Goal: Information Seeking & Learning: Learn about a topic

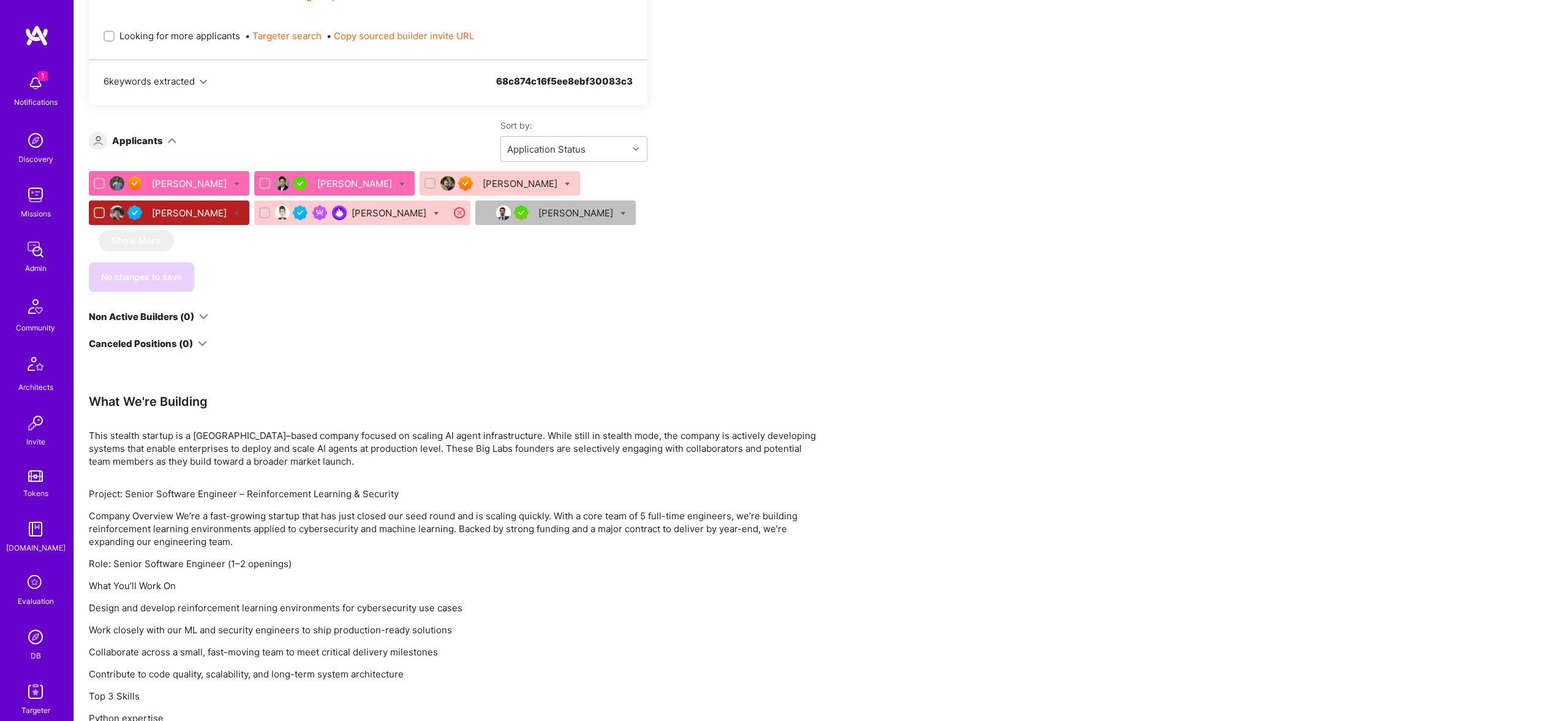
scroll to position [786, 0]
click at [317, 184] on div "Adil Mubeen" at bounding box center [356, 181] width 77 height 13
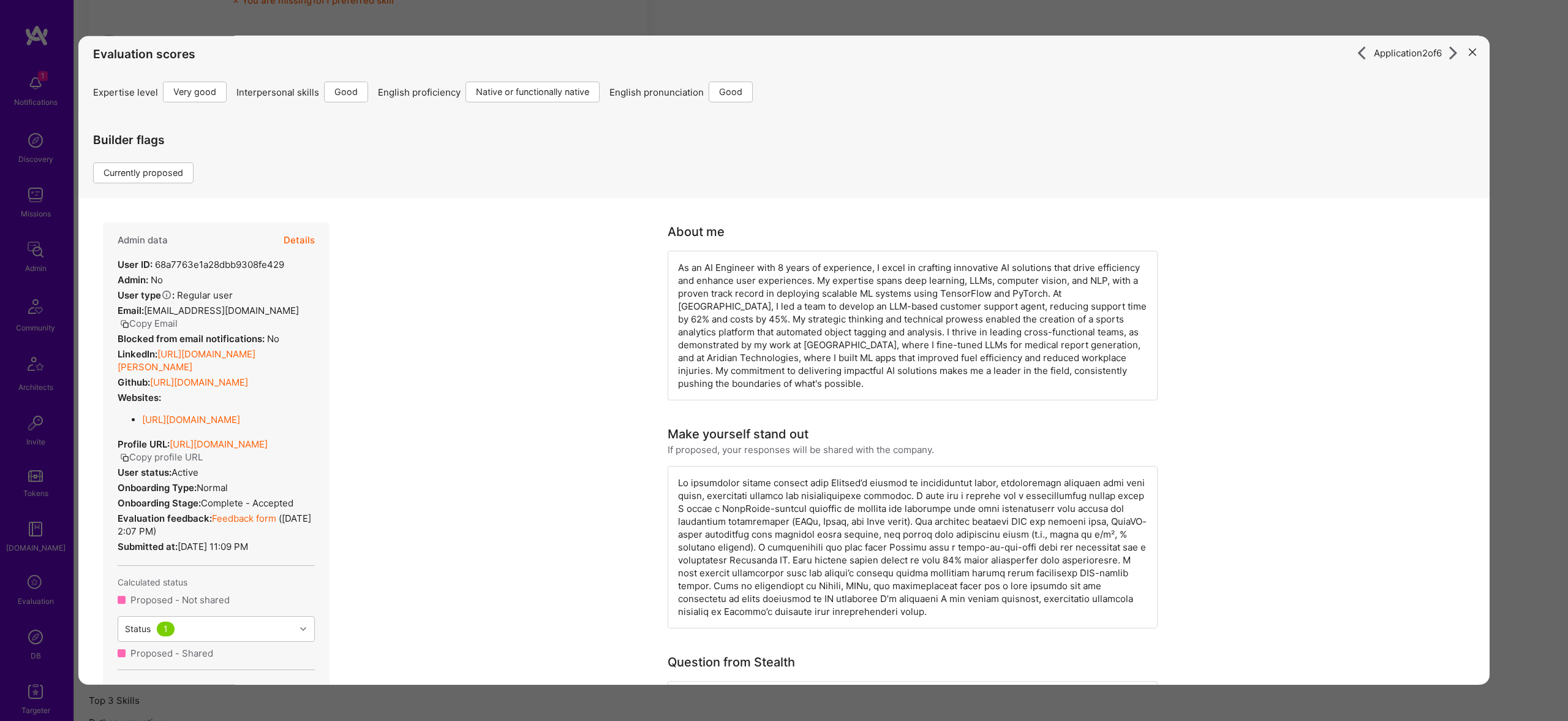
scroll to position [5, 0]
click at [178, 324] on button "Copy Email" at bounding box center [149, 322] width 57 height 13
click at [1315, 16] on div "Application 2 of 6 Evaluation scores Expertise level Very good Interpersonal sk…" at bounding box center [784, 360] width 1568 height 721
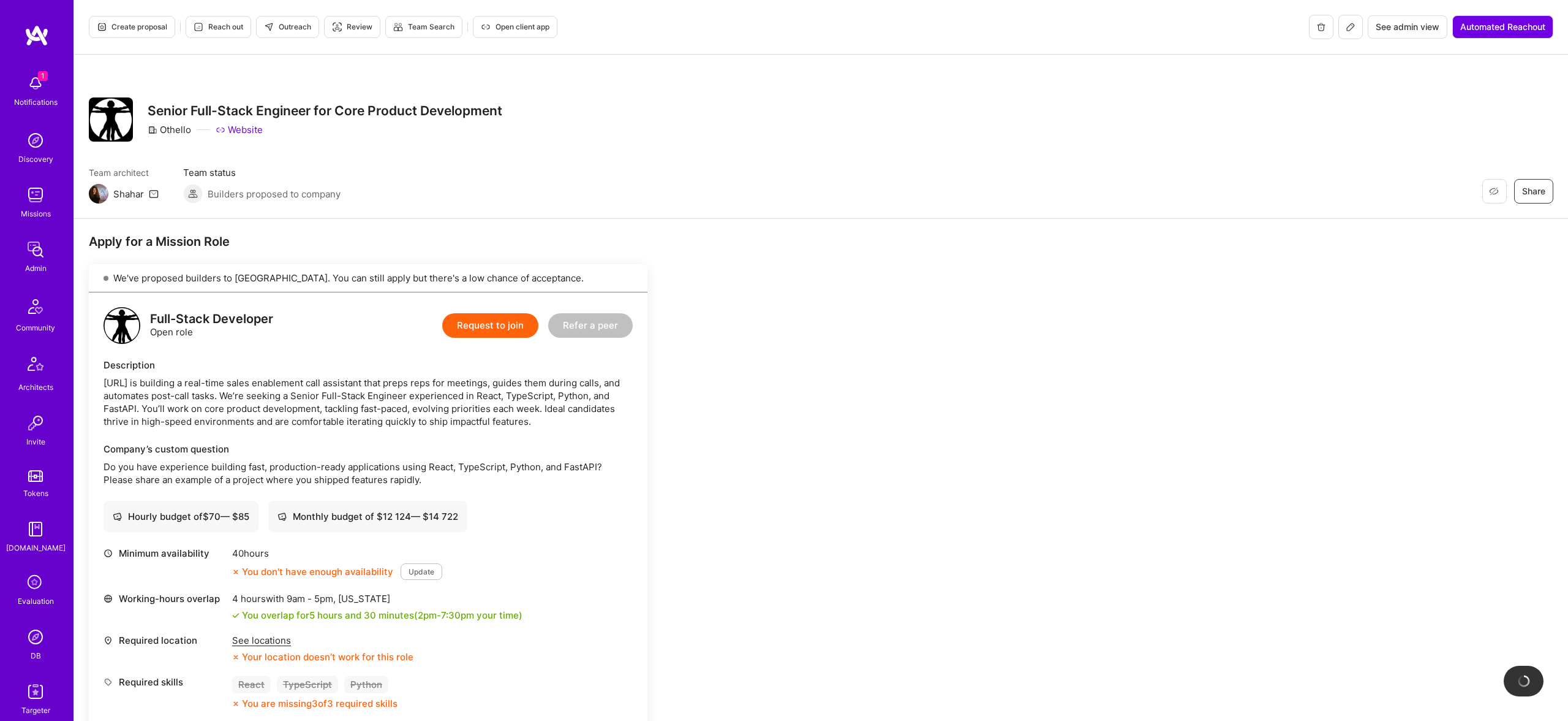
click at [171, 124] on div "Othello" at bounding box center [169, 129] width 43 height 13
copy div "Othello"
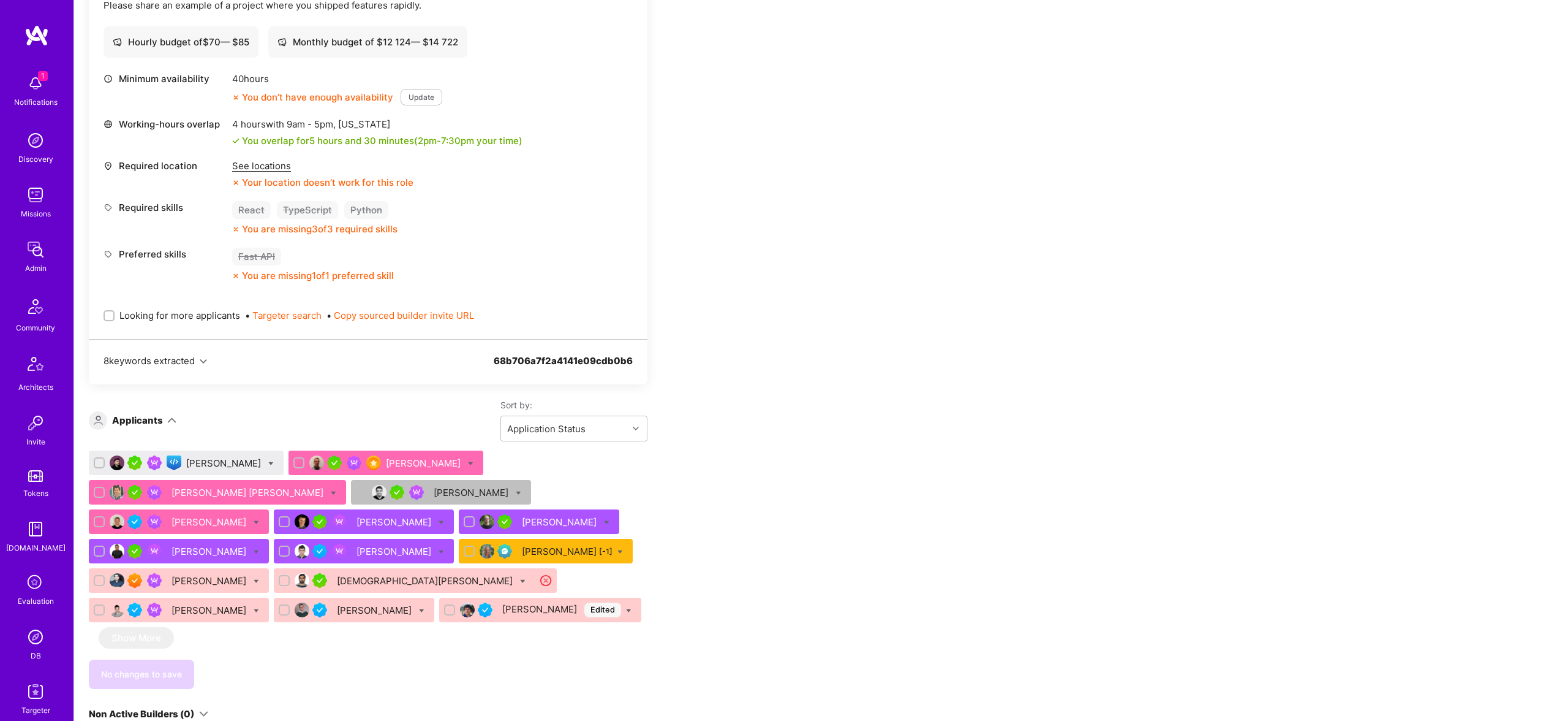
scroll to position [486, 0]
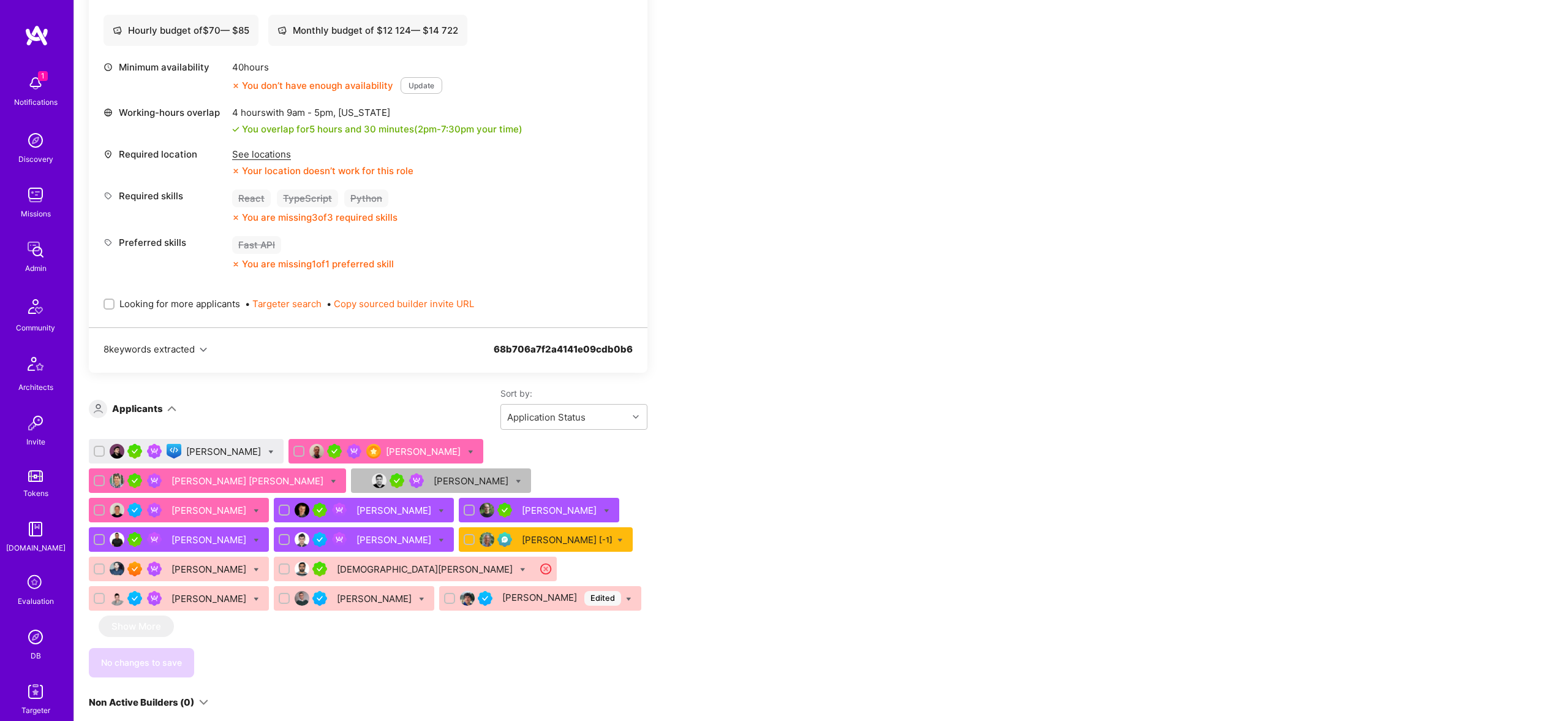
click at [468, 452] on icon at bounding box center [471, 452] width 5 height 5
checkbox input "true"
click at [479, 459] on div "Nikola Gigic Benoit Cauwe Ivan Radigales Creus Vaibhav Malhotra Hernán Massad B…" at bounding box center [368, 527] width 558 height 176
click at [468, 451] on icon at bounding box center [471, 452] width 5 height 5
click at [331, 479] on icon at bounding box center [334, 481] width 5 height 5
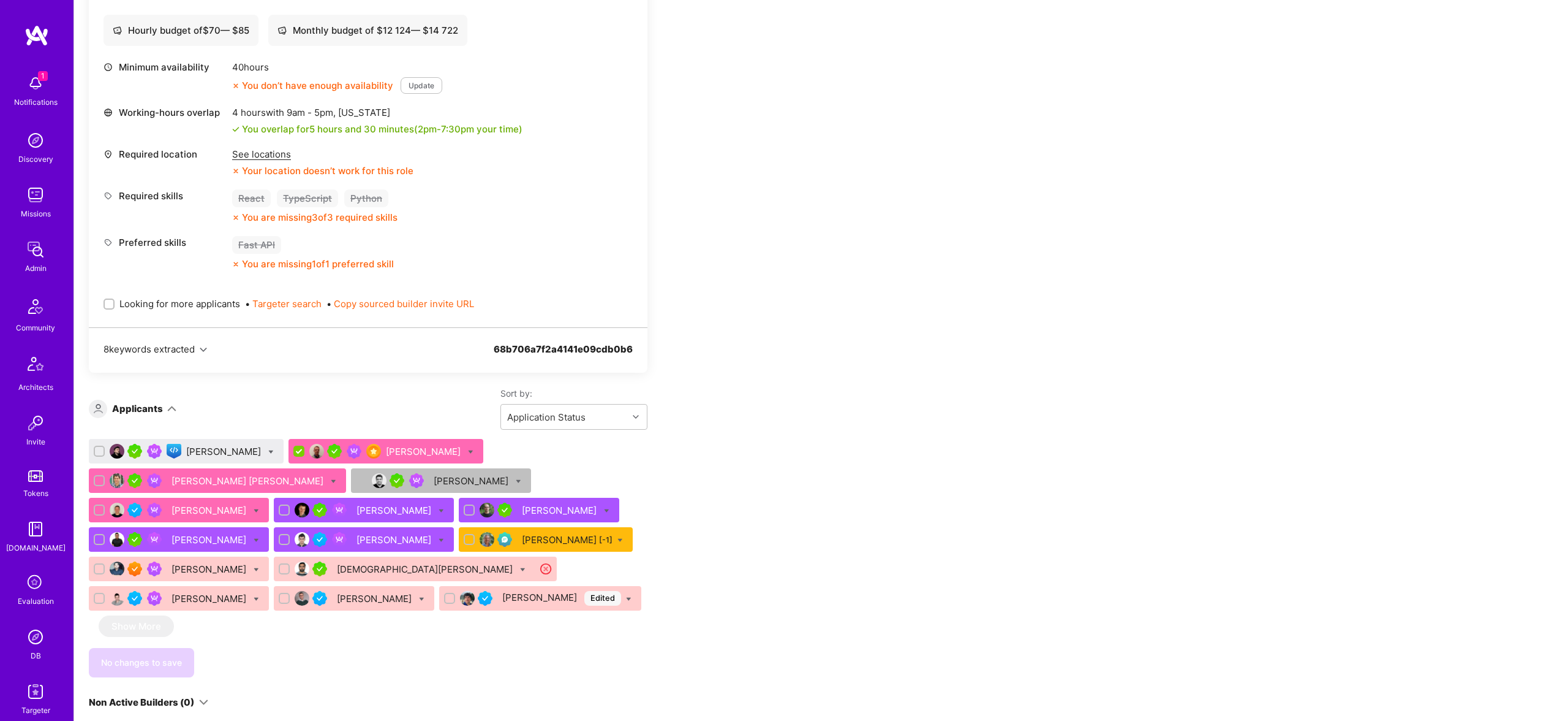
checkbox input "true"
click at [101, 507] on input "checkbox" at bounding box center [100, 510] width 9 height 9
checkbox input "true"
click at [254, 509] on icon at bounding box center [257, 511] width 5 height 5
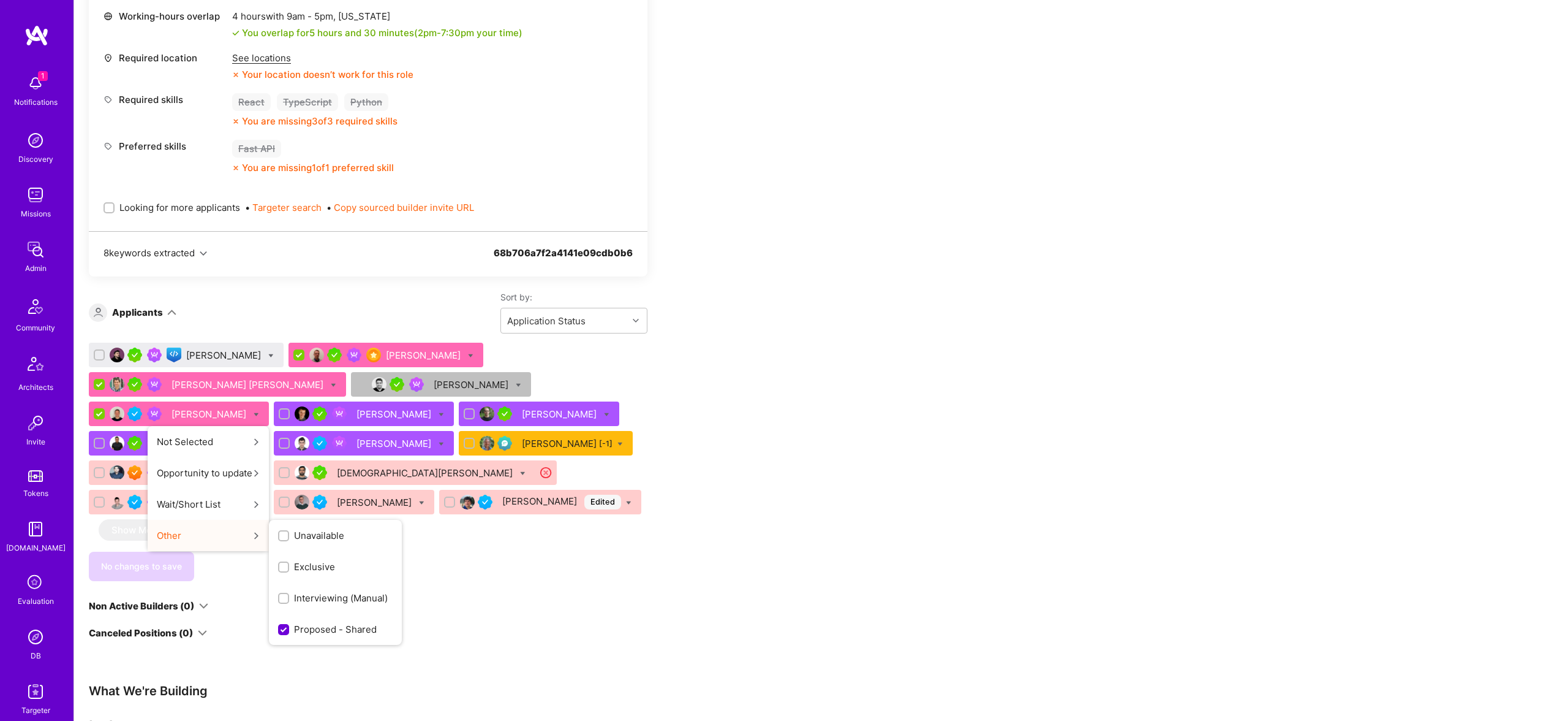
scroll to position [591, 0]
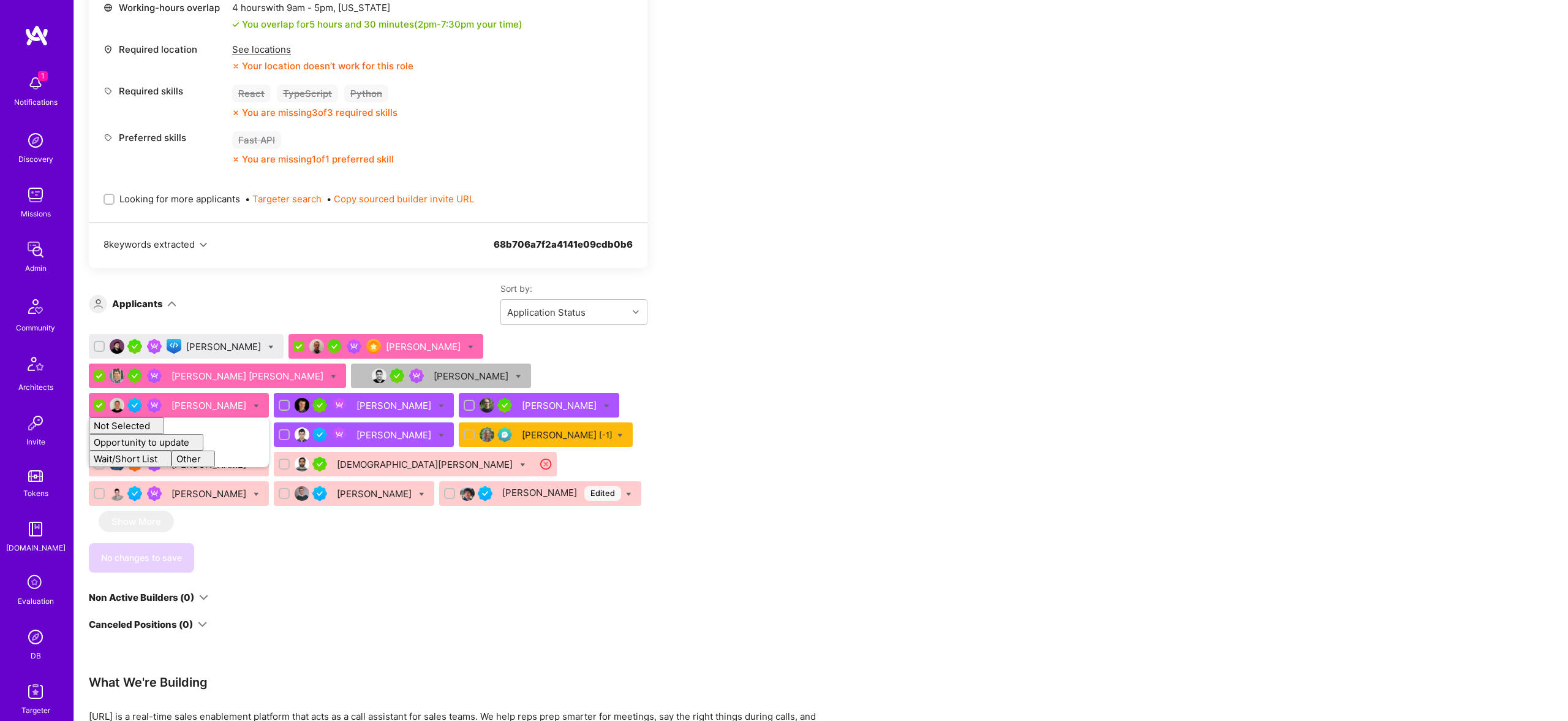
click at [516, 372] on div at bounding box center [519, 376] width 5 height 13
checkbox input "true"
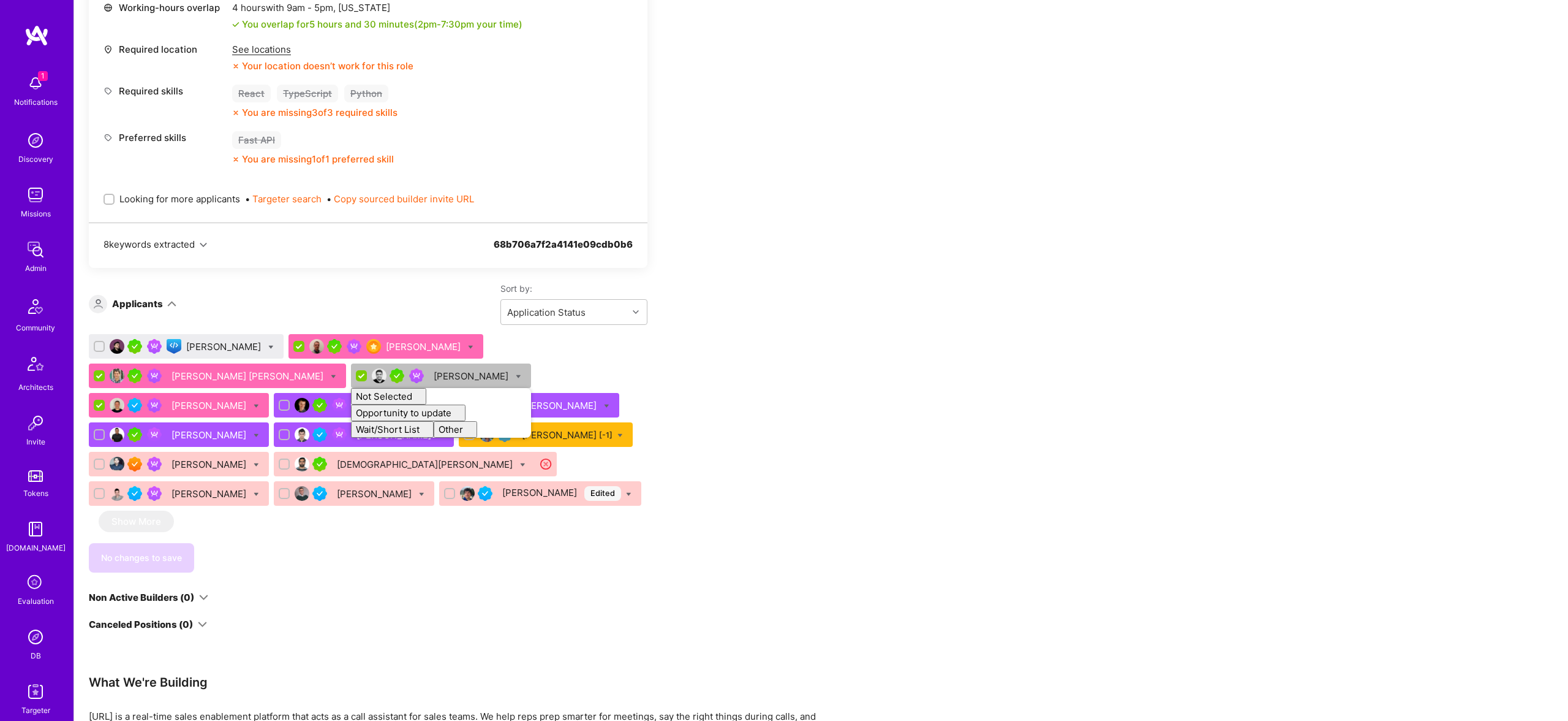
click at [663, 353] on div "Apply for a Mission Role We've proposed builders to Othello. You can still appl…" at bounding box center [456, 242] width 735 height 1199
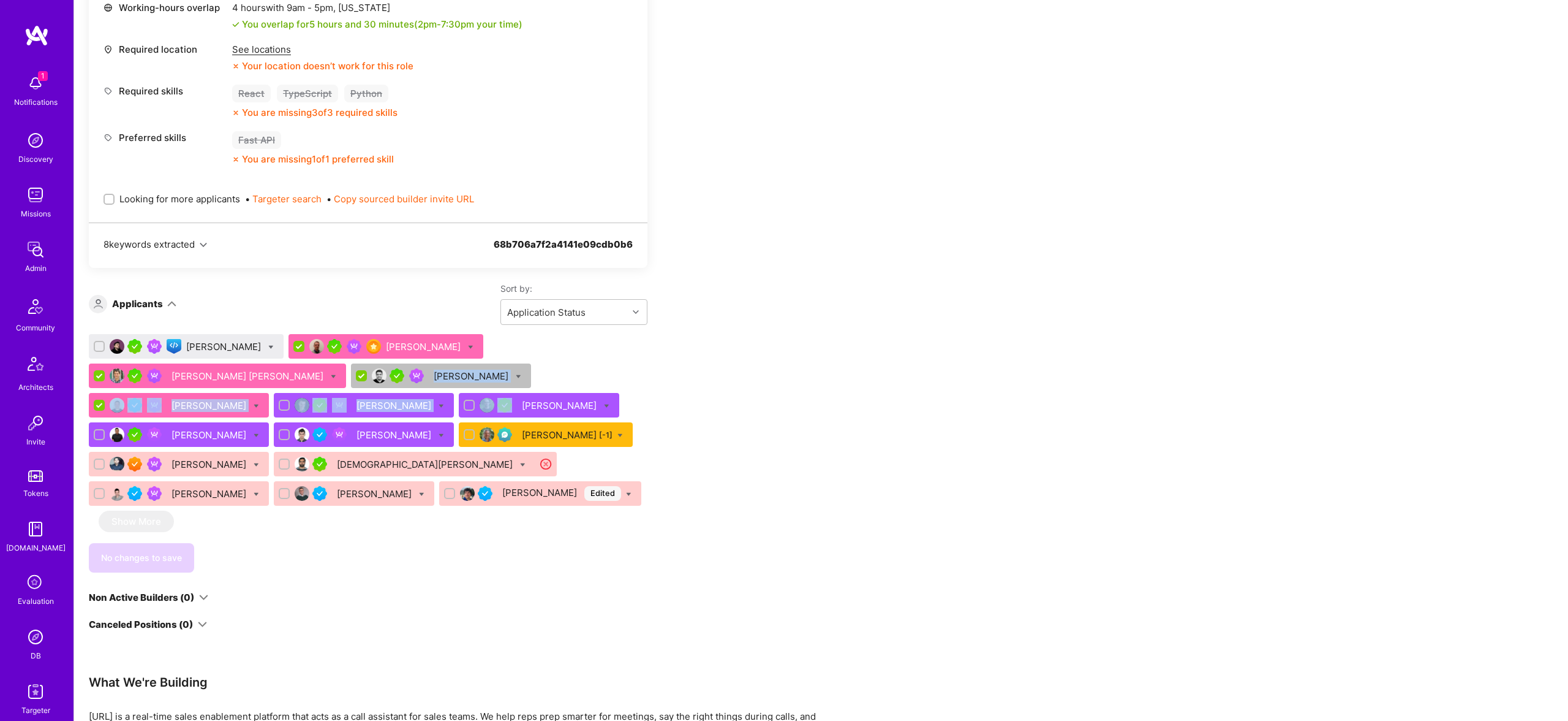
drag, startPoint x: 544, startPoint y: 355, endPoint x: 556, endPoint y: 360, distance: 13.0
click at [397, 368] on div "Nikola Gigic Benoit Cauwe Ivan Radigales Creus Vaibhav Malhotra Hernán Massad B…" at bounding box center [368, 422] width 558 height 176
click at [561, 359] on div "Nikola Gigic Benoit Cauwe Ivan Radigales Creus Vaibhav Malhotra Hernán Massad B…" at bounding box center [368, 422] width 558 height 176
drag, startPoint x: 472, startPoint y: 374, endPoint x: 373, endPoint y: 375, distance: 99.0
click at [373, 375] on div "Nikola Gigic Benoit Cauwe Ivan Radigales Creus Vaibhav Malhotra Hernán Massad B…" at bounding box center [368, 422] width 558 height 176
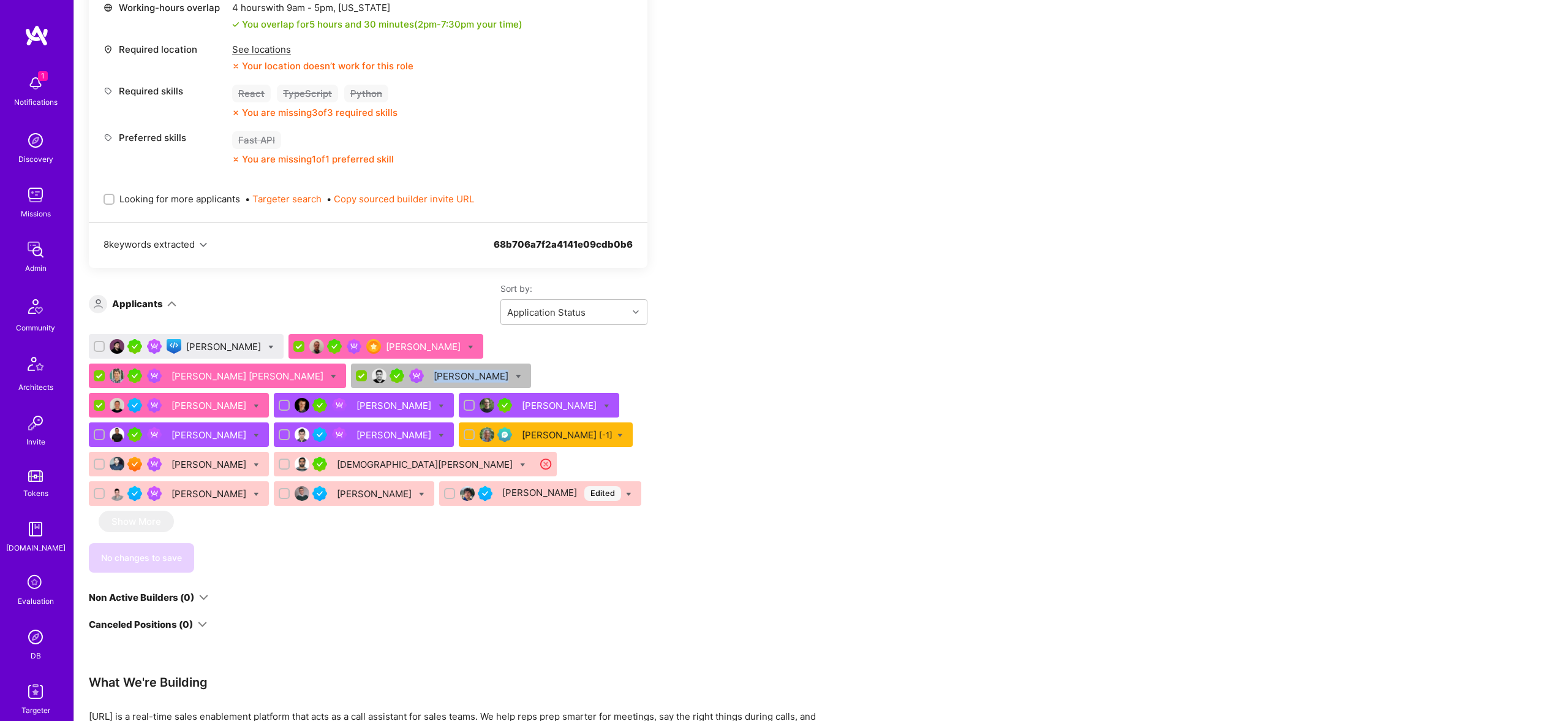
copy div "[PERSON_NAME]"
click at [461, 391] on div "Nikola Gigic Benoit Cauwe Ivan Radigales Creus Vaibhav Malhotra Hernán Massad B…" at bounding box center [368, 422] width 558 height 176
click at [516, 378] on icon at bounding box center [519, 376] width 5 height 5
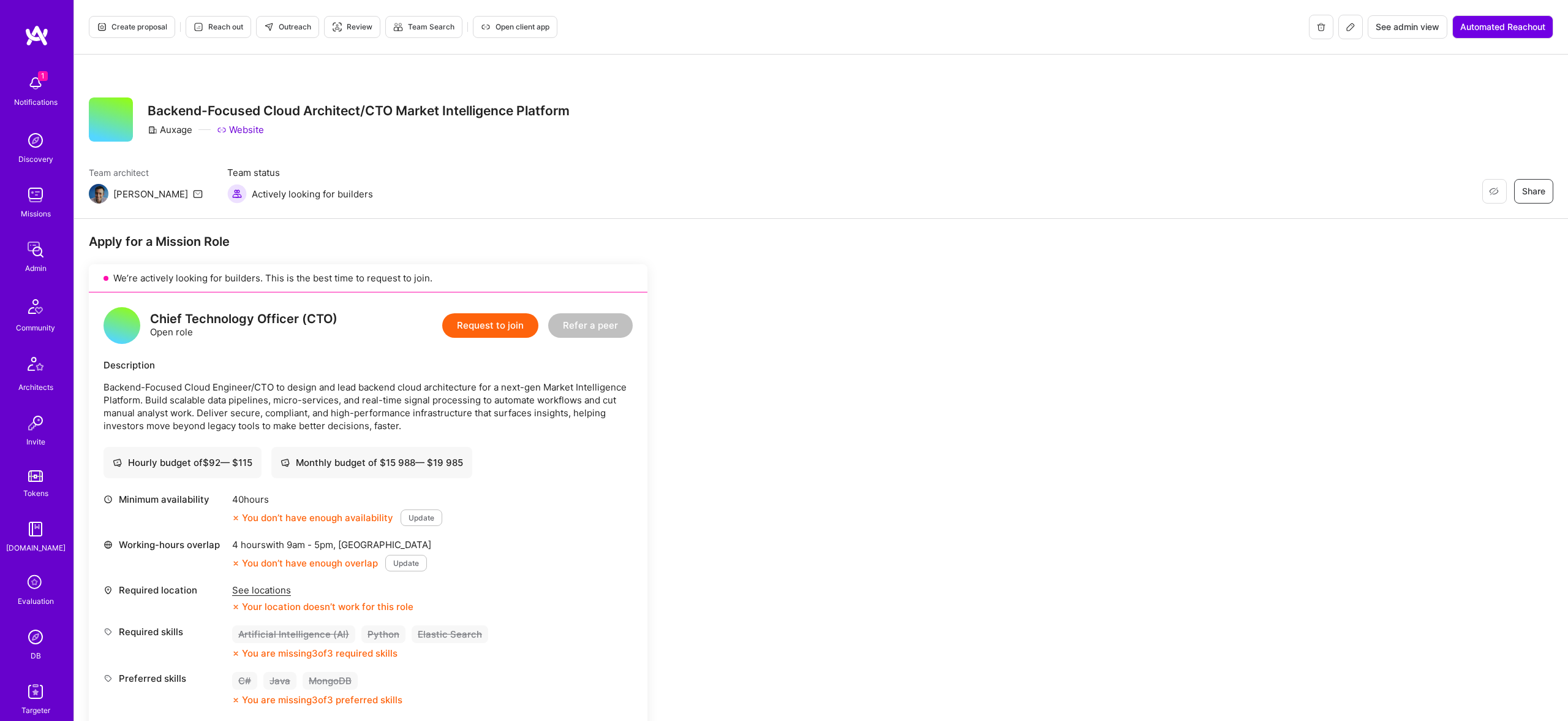
click at [33, 245] on img at bounding box center [35, 249] width 24 height 24
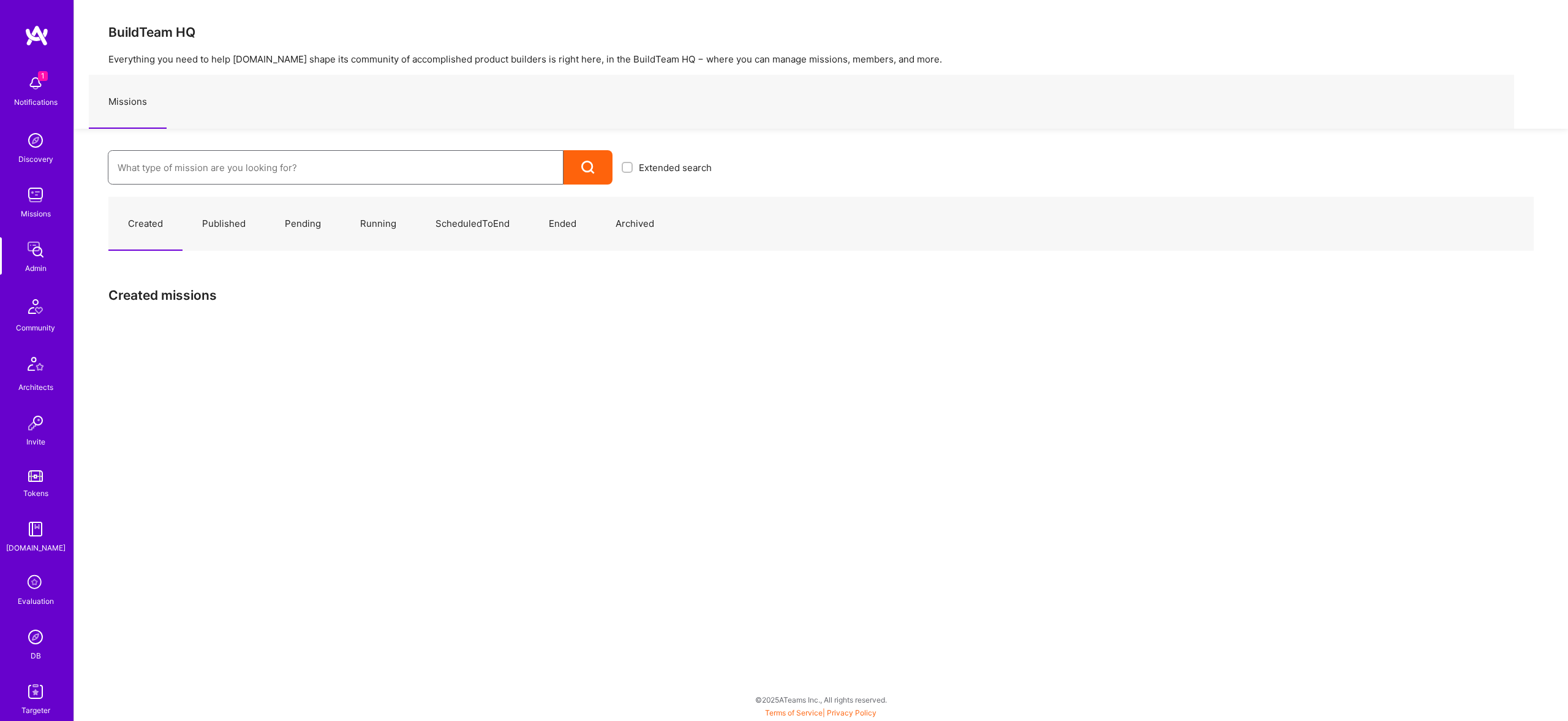
click at [390, 160] on input at bounding box center [336, 168] width 436 height 31
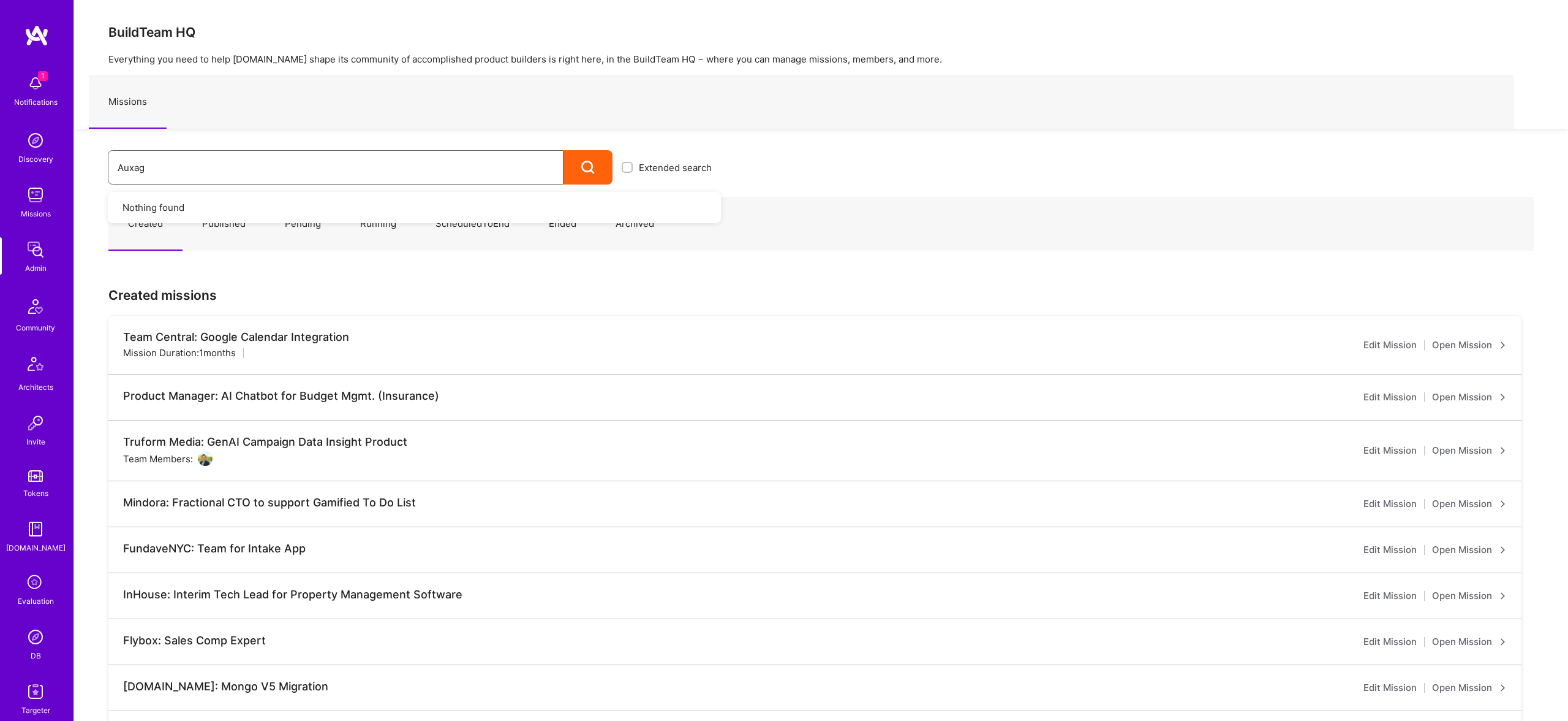
type input "Auxage"
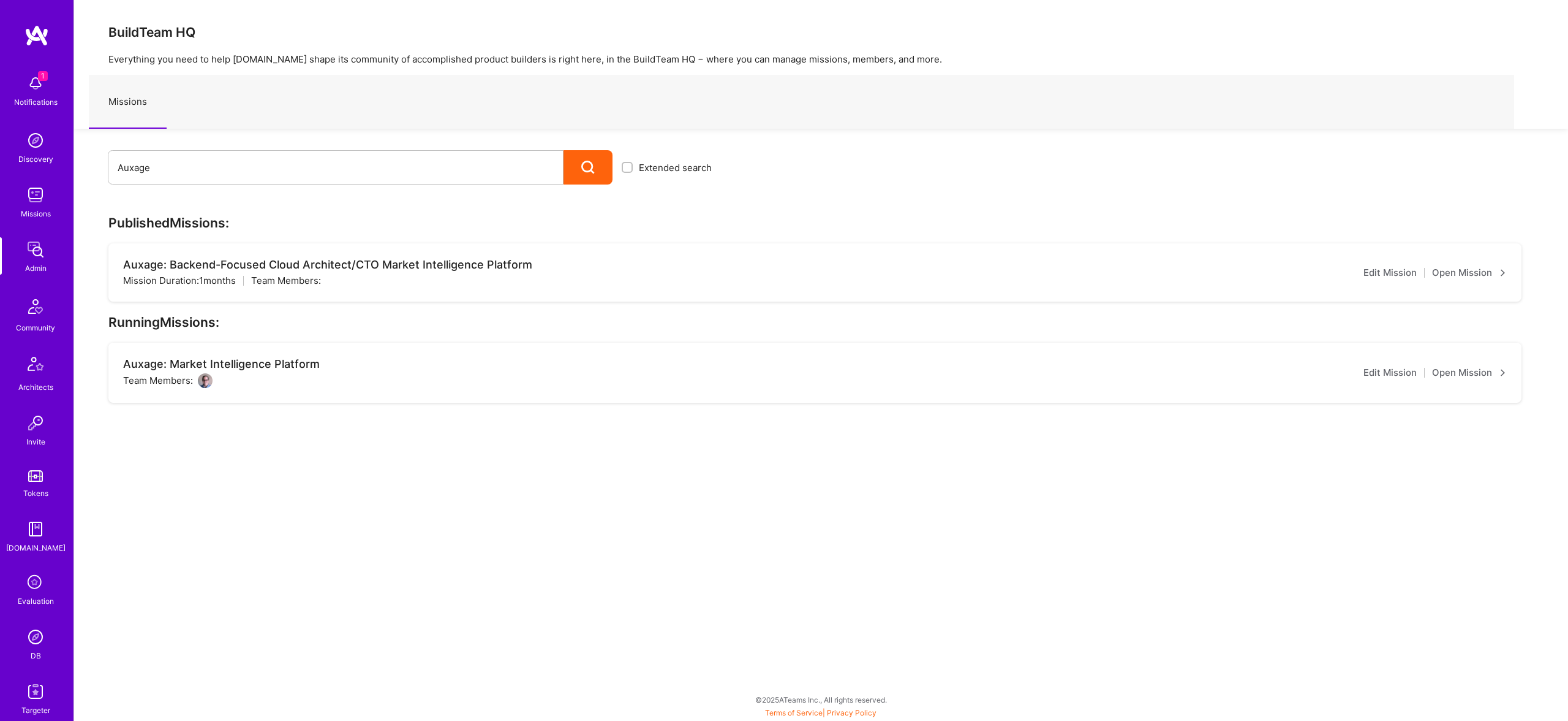
click at [692, 165] on span "Extended search" at bounding box center [675, 168] width 73 height 13
click at [683, 172] on span "Extended search" at bounding box center [675, 168] width 73 height 13
click at [637, 166] on div "Extended search" at bounding box center [667, 167] width 109 height 34
click at [629, 167] on div at bounding box center [627, 167] width 11 height 11
click at [625, 167] on input "checkbox" at bounding box center [628, 168] width 9 height 9
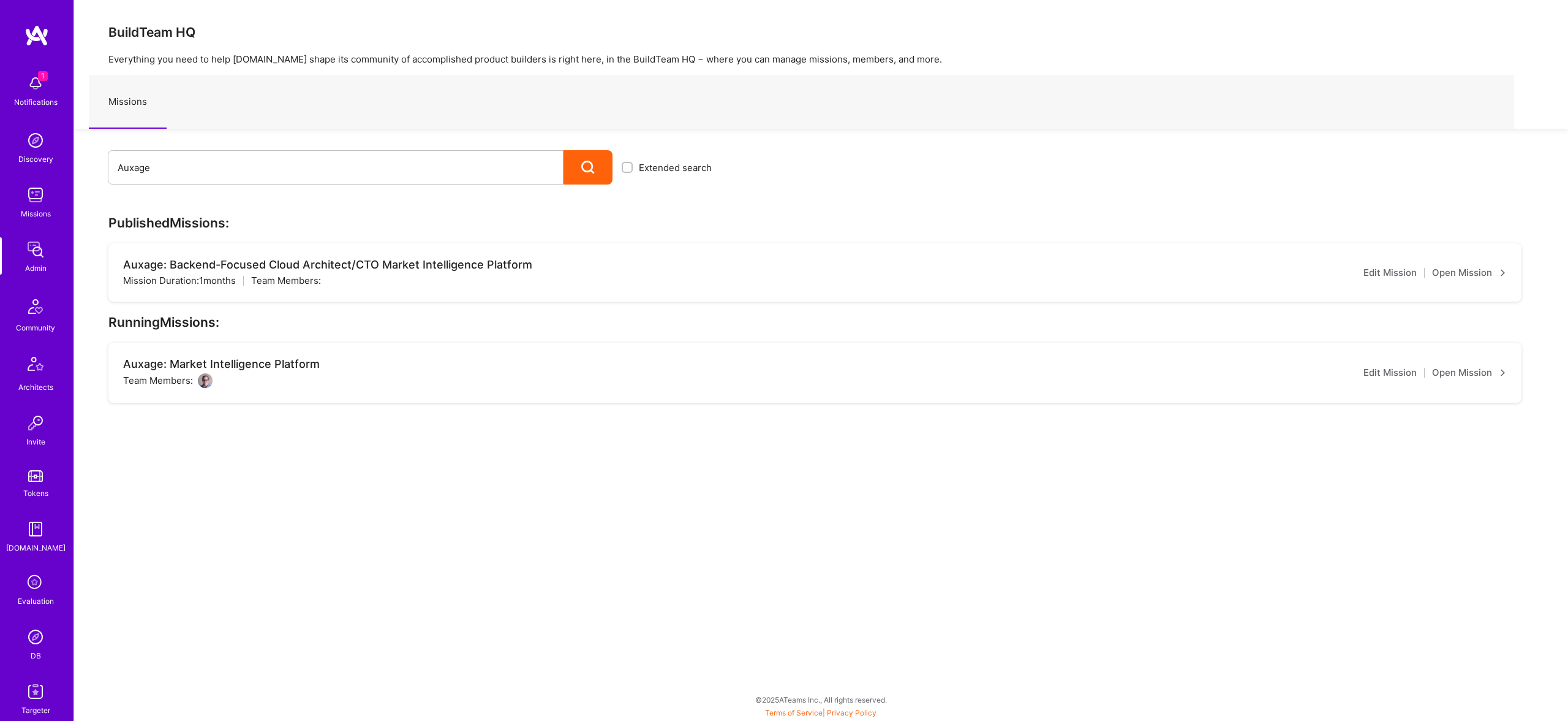
checkbox input "true"
click at [595, 168] on icon at bounding box center [588, 168] width 14 height 14
click at [577, 164] on div at bounding box center [588, 167] width 49 height 34
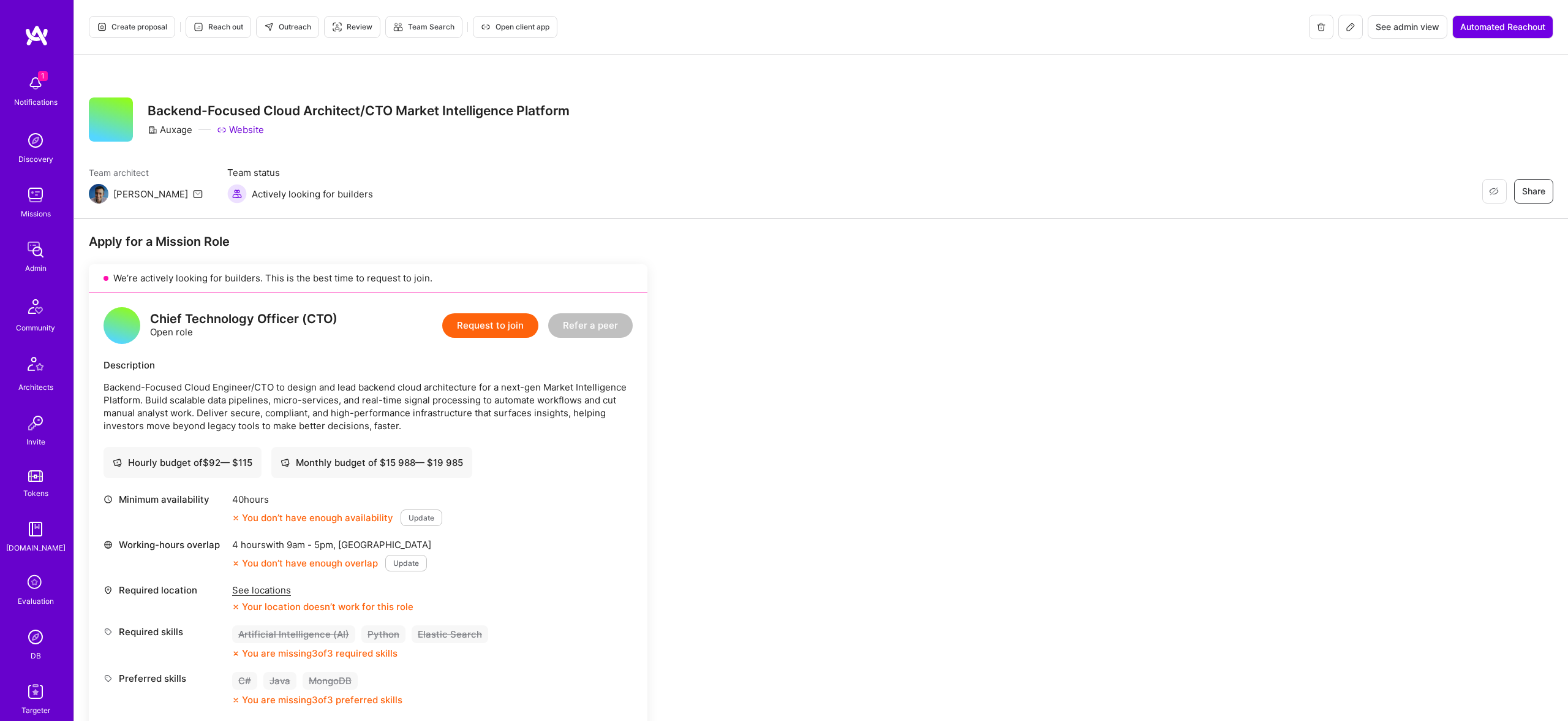
scroll to position [1, 0]
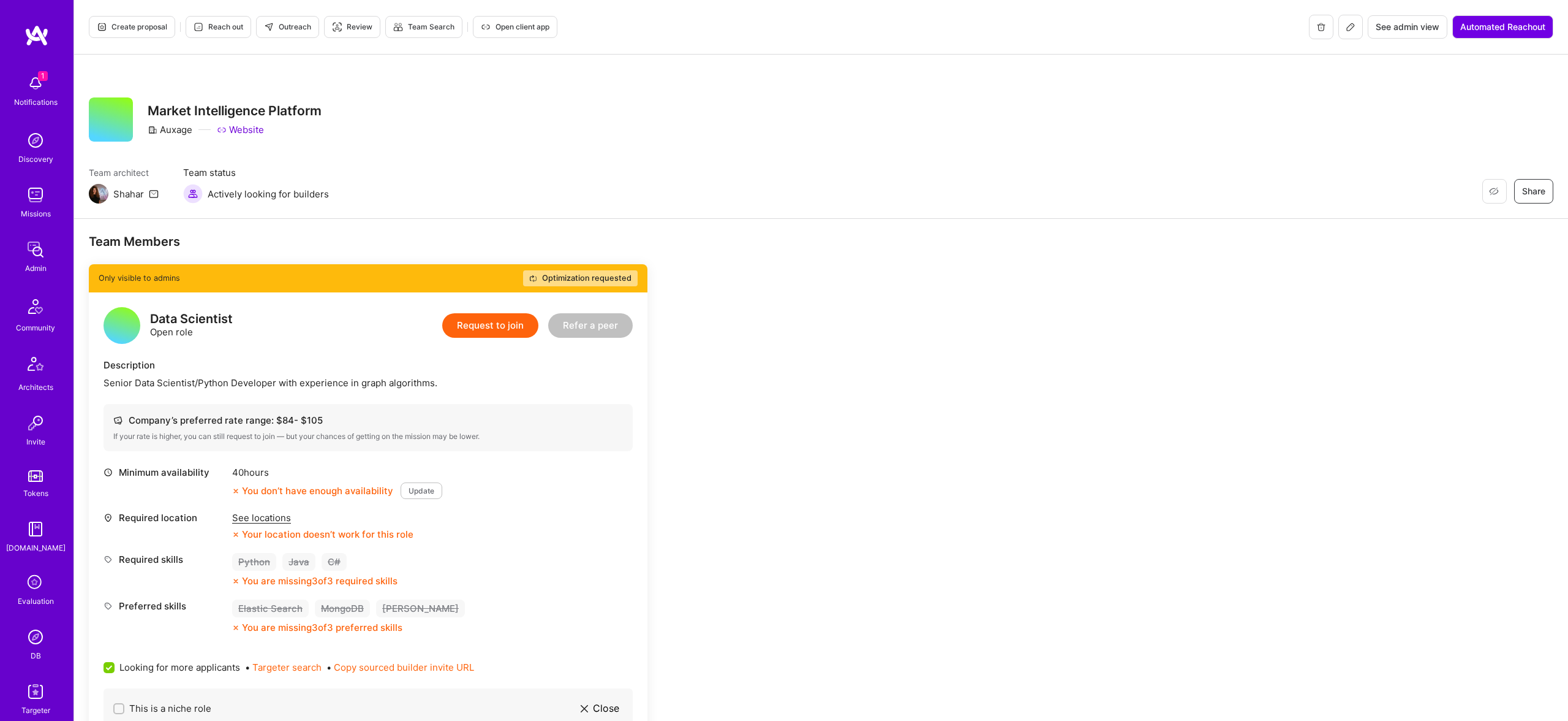
click at [1434, 165] on div "Restore Not Interested Share Market Intelligence Platform Auxage Website Team a…" at bounding box center [821, 136] width 1494 height 164
click at [933, 160] on div "Restore Not Interested Share Market Intelligence Platform Auxage Website Team a…" at bounding box center [821, 136] width 1494 height 164
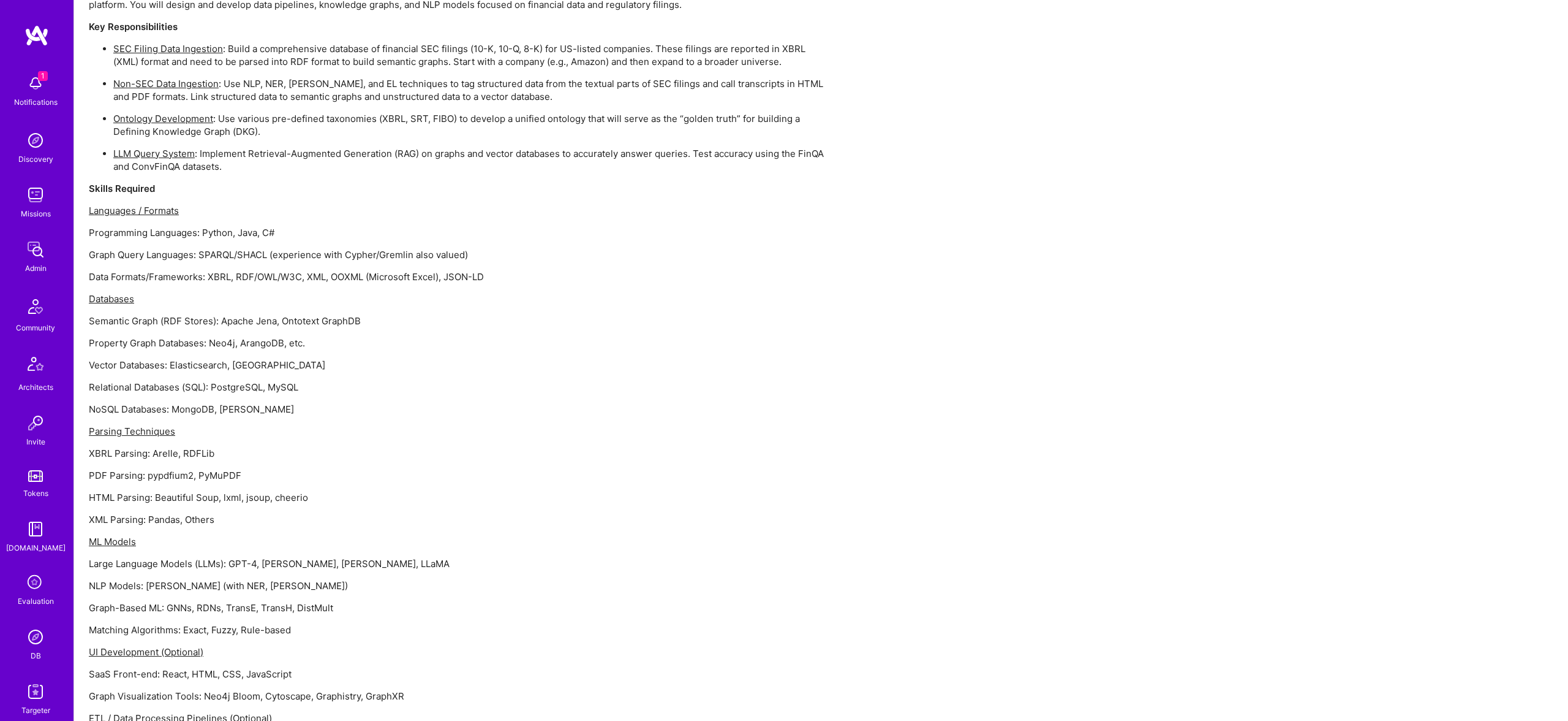
scroll to position [1126, 0]
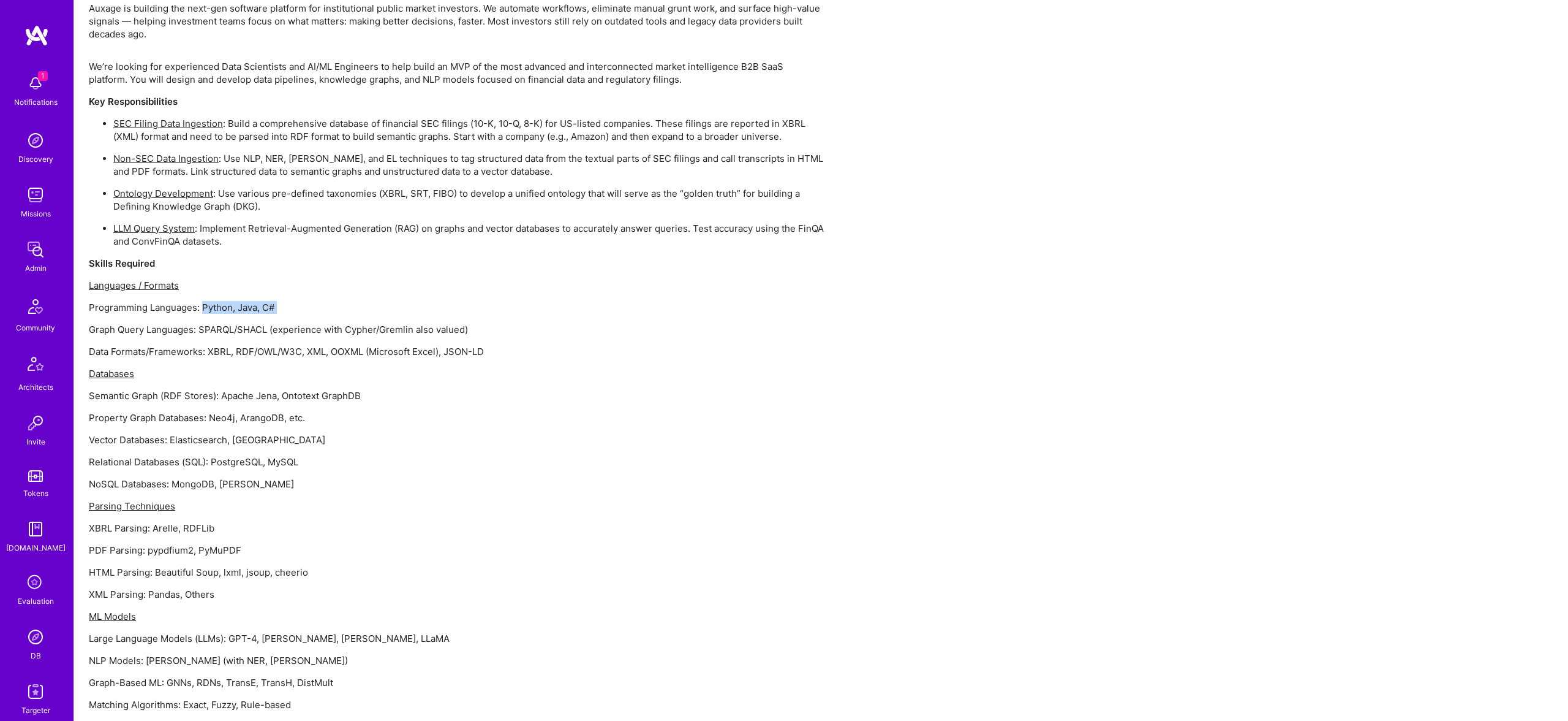
drag, startPoint x: 201, startPoint y: 306, endPoint x: 301, endPoint y: 320, distance: 101.0
click at [301, 320] on div "We’re looking for experienced Data Scientists and AI/ML Engineers to help build…" at bounding box center [456, 463] width 735 height 805
click at [289, 305] on p "Programming Languages: Python, Java, C#" at bounding box center [456, 305] width 735 height 13
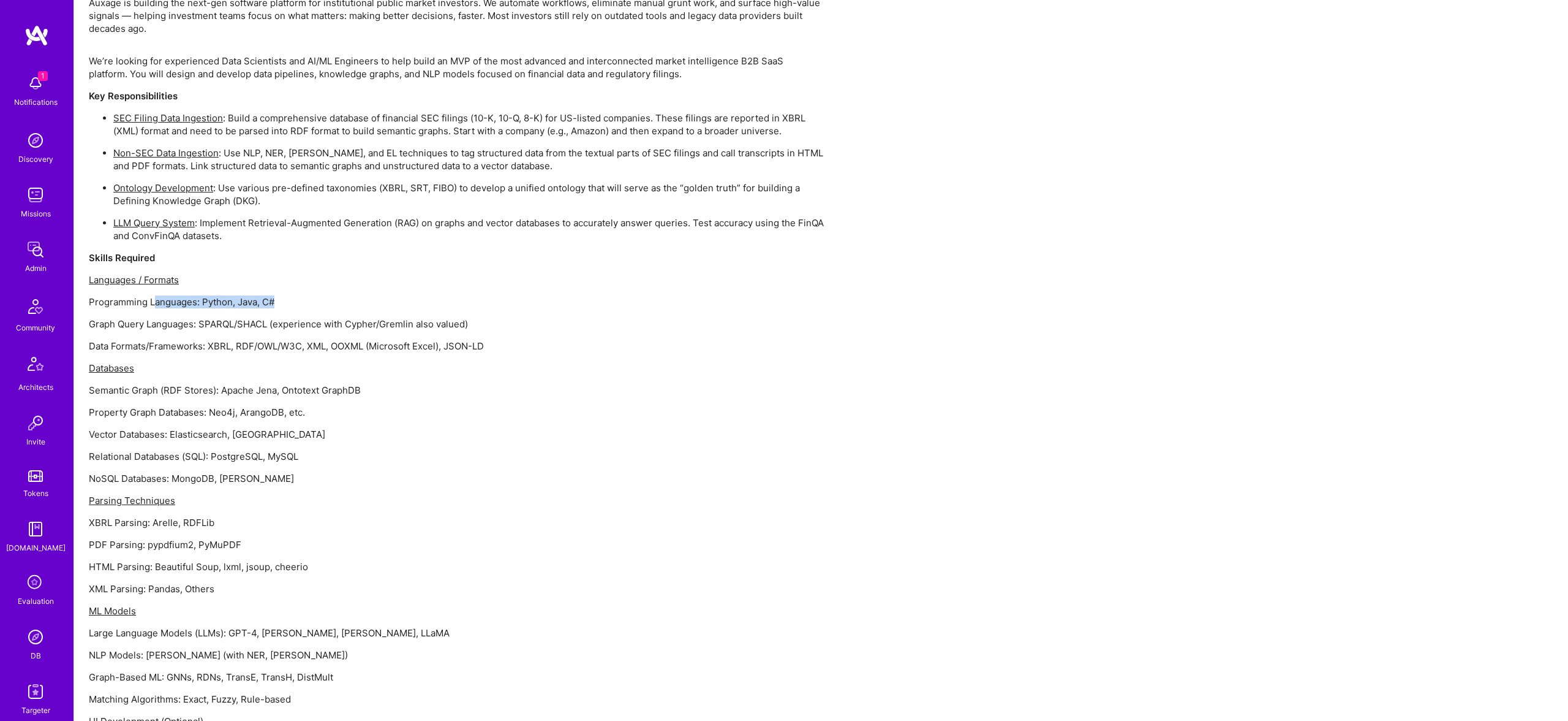
drag, startPoint x: 298, startPoint y: 305, endPoint x: 151, endPoint y: 301, distance: 147.1
click at [151, 301] on p "Programming Languages: Python, Java, C#" at bounding box center [456, 301] width 735 height 13
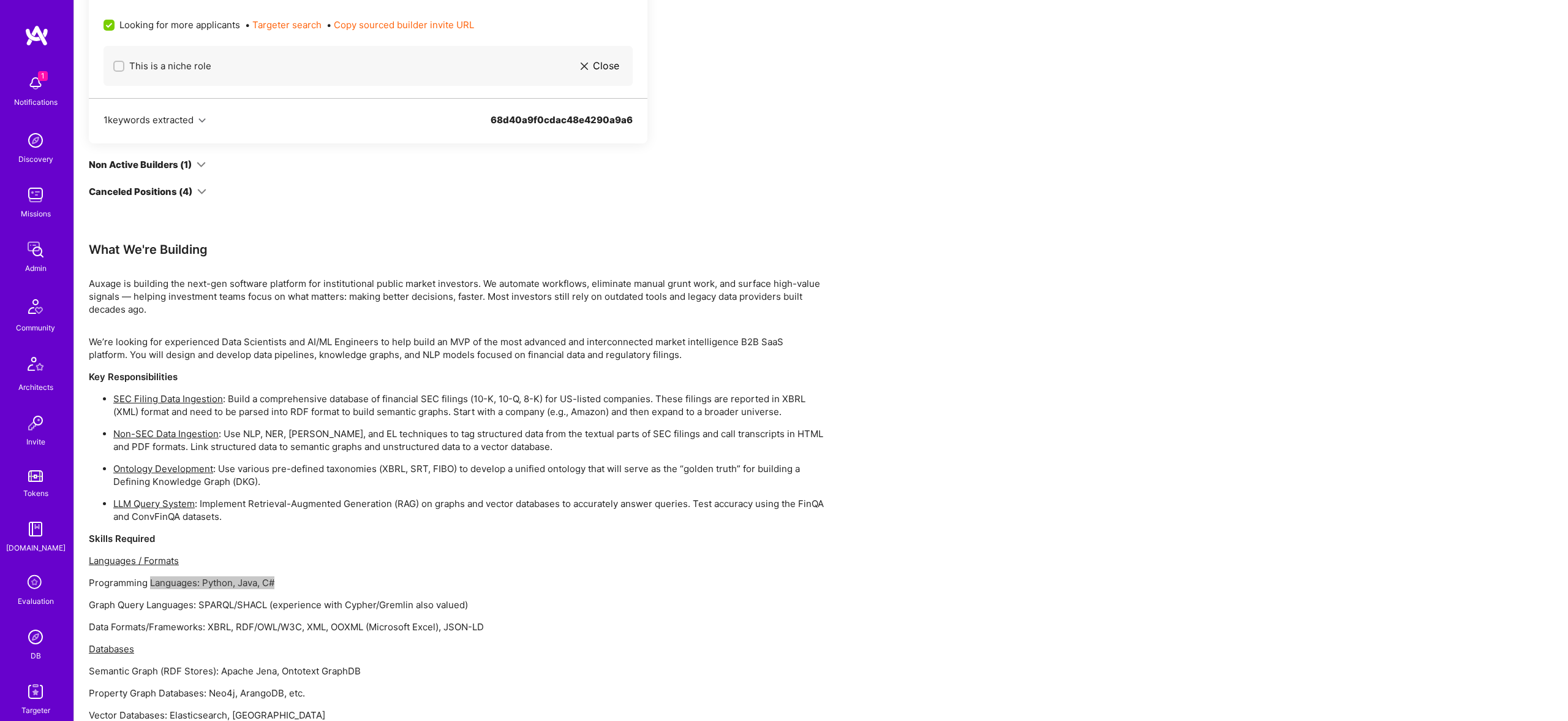
scroll to position [611, 0]
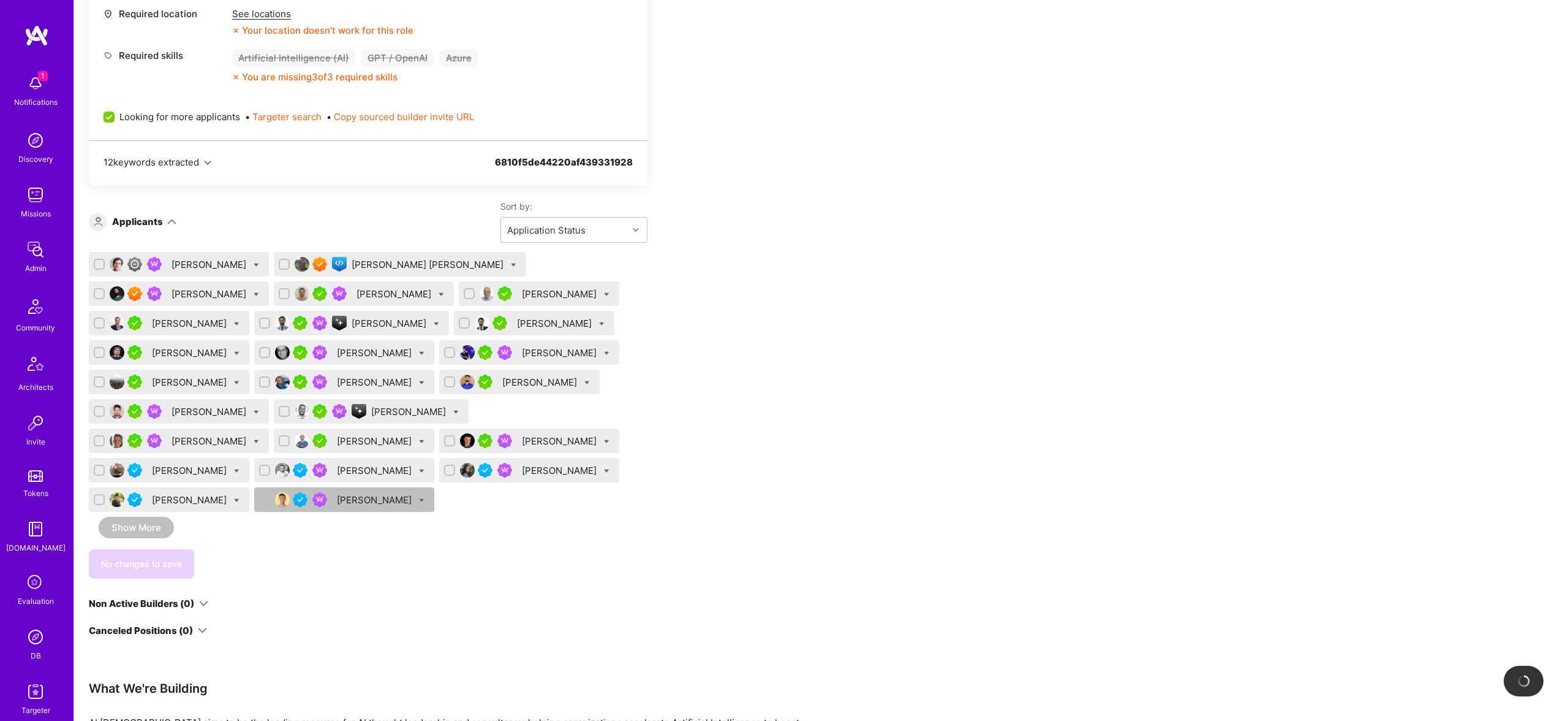
scroll to position [632, 0]
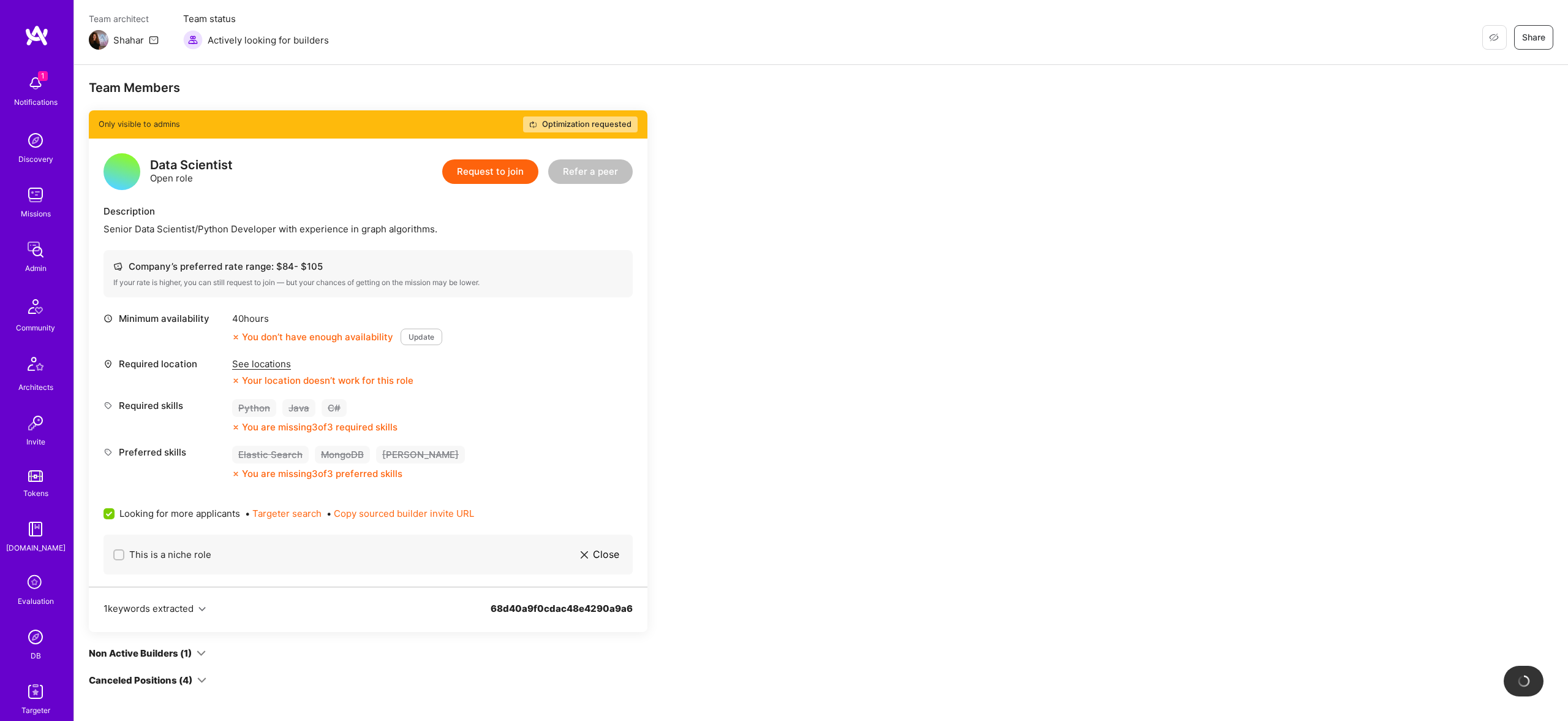
scroll to position [36, 0]
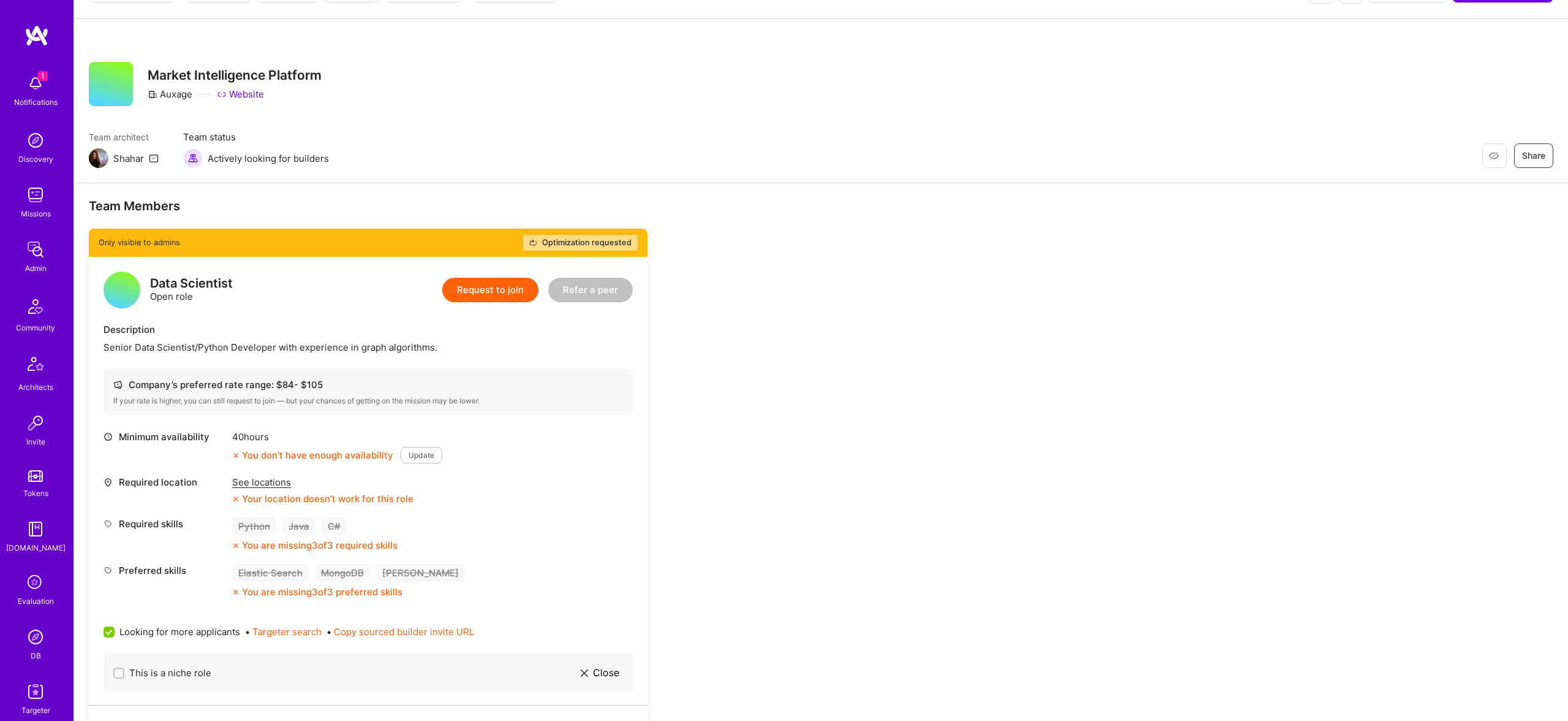
click at [159, 68] on h3 "Market Intelligence Platform" at bounding box center [235, 75] width 174 height 16
copy h3 "Market Intelligence Platform"
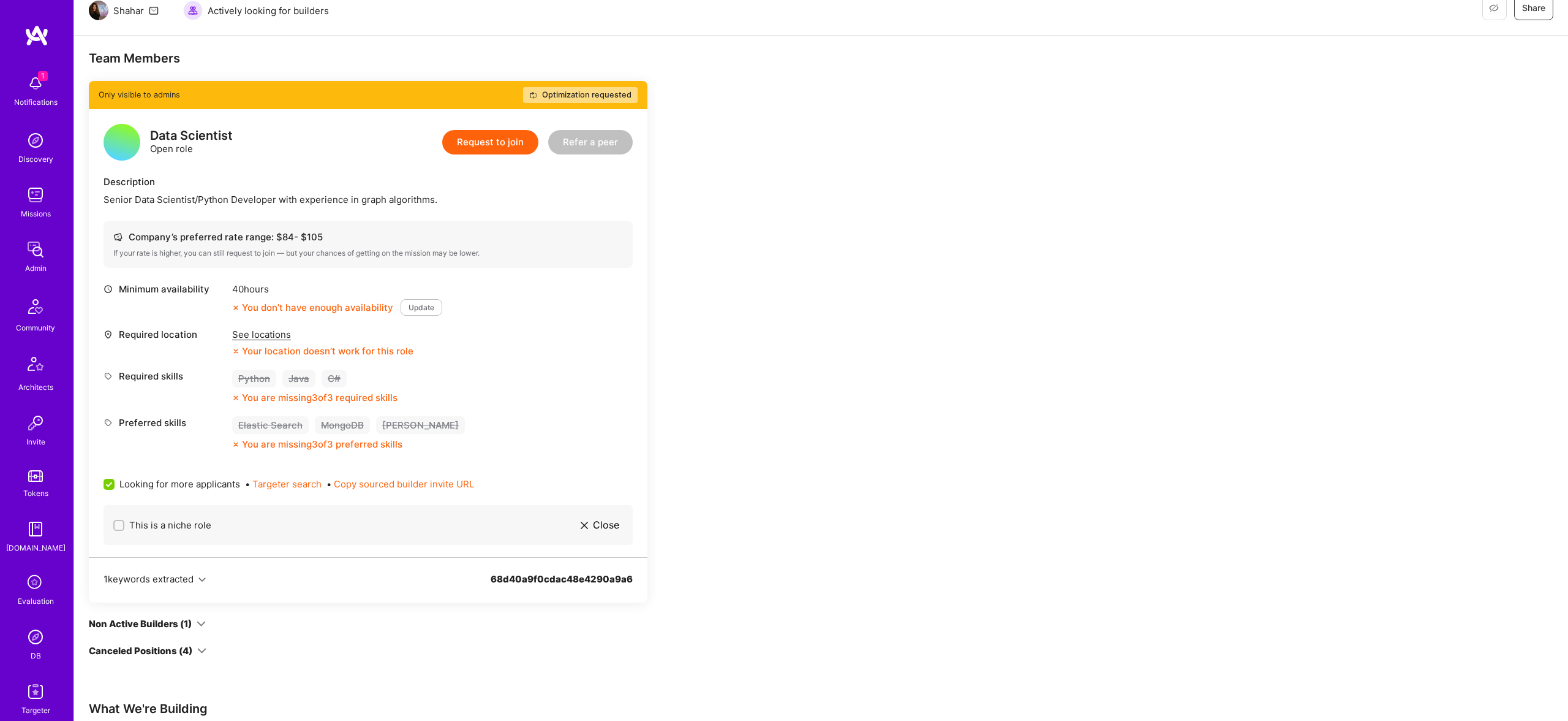
scroll to position [297, 0]
